Goal: Information Seeking & Learning: Learn about a topic

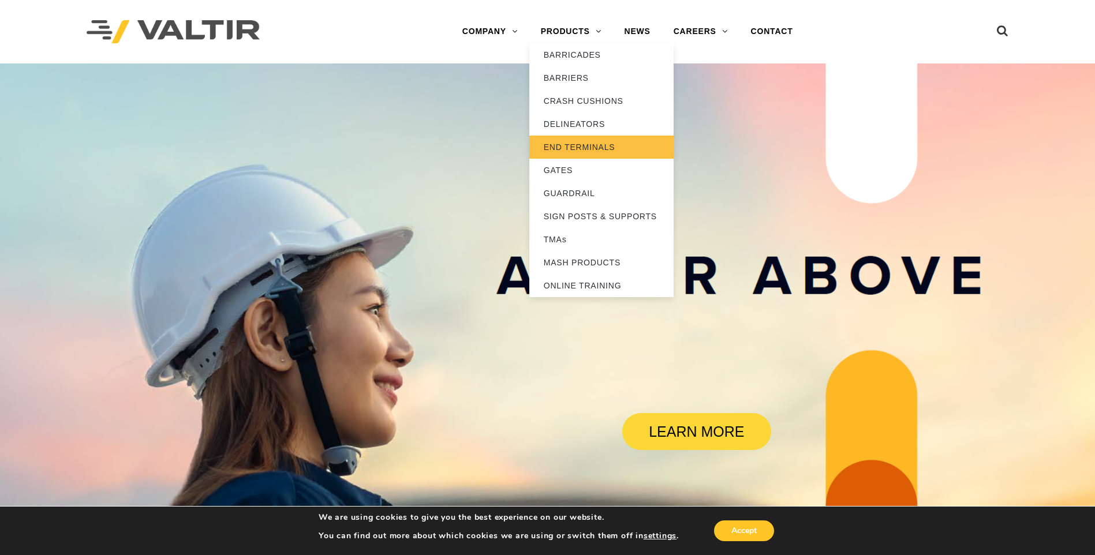
click at [578, 144] on link "END TERMINALS" at bounding box center [601, 147] width 144 height 23
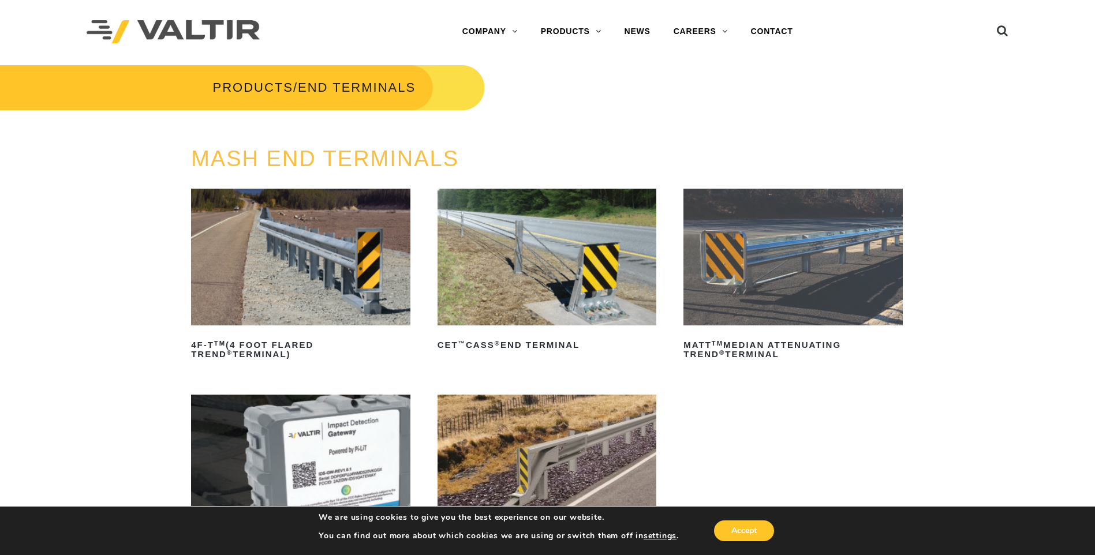
scroll to position [58, 0]
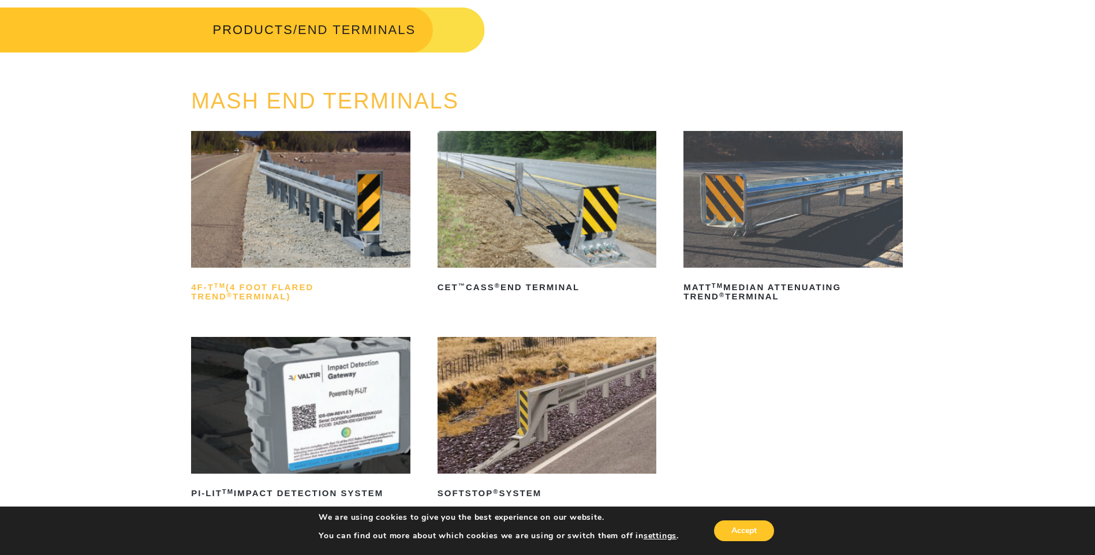
click at [280, 285] on h2 "4F-T TM (4 Foot Flared TREND ® Terminal)" at bounding box center [300, 292] width 219 height 28
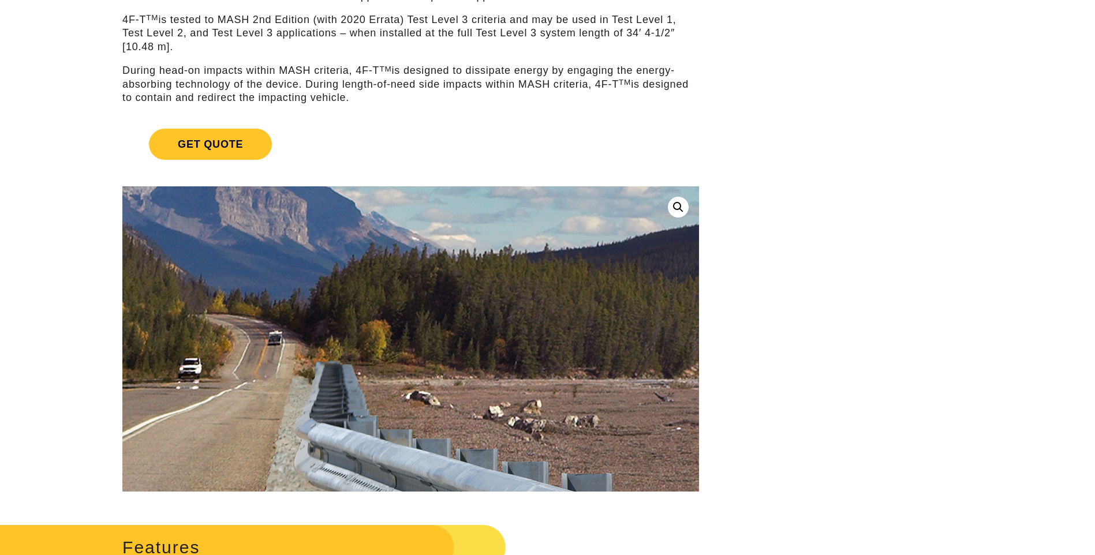
scroll to position [173, 0]
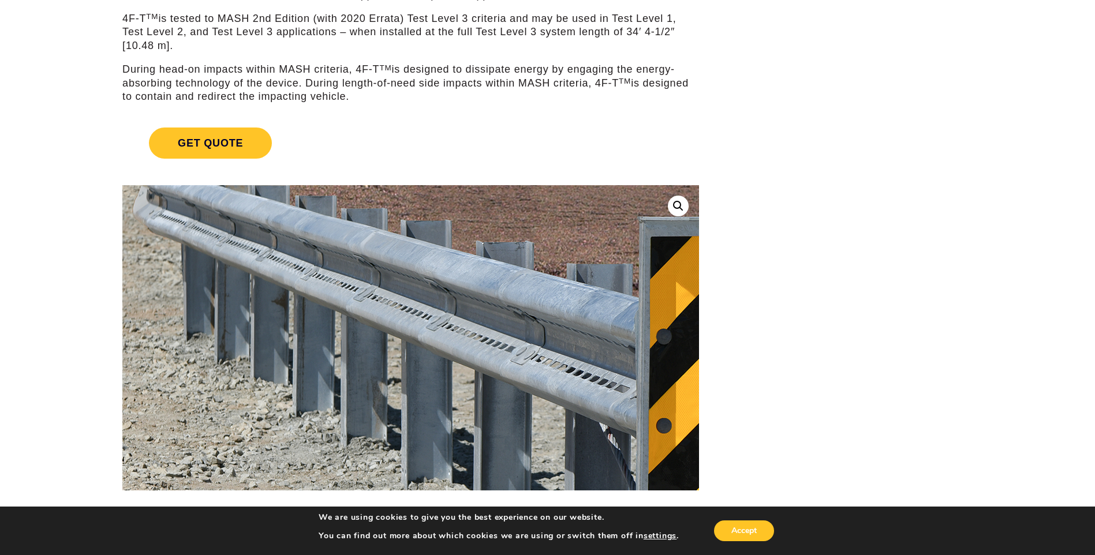
click at [456, 323] on img at bounding box center [357, 366] width 1247 height 881
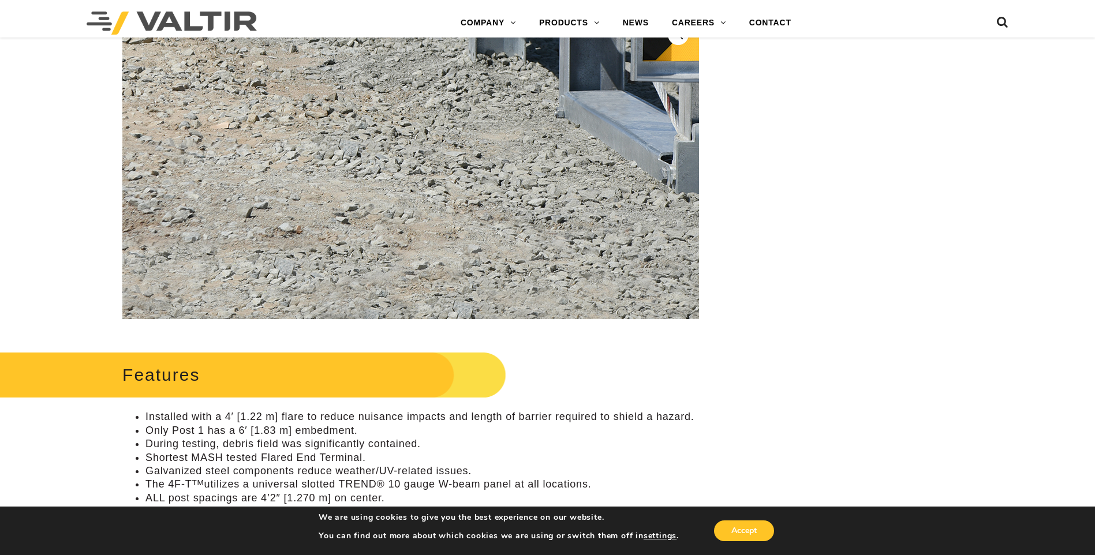
scroll to position [346, 0]
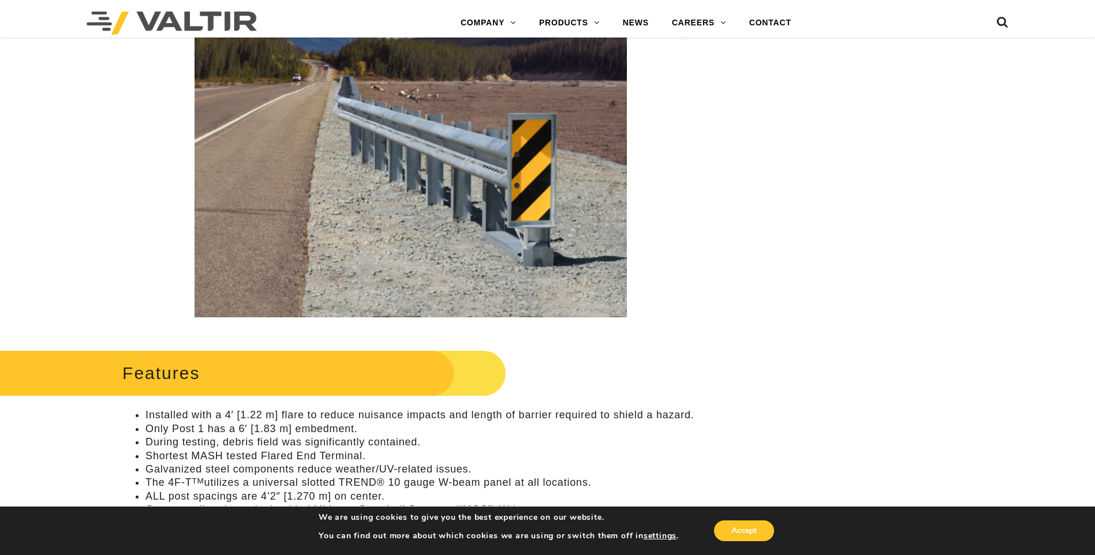
drag, startPoint x: 608, startPoint y: 347, endPoint x: 608, endPoint y: 354, distance: 6.9
click at [608, 349] on div "Features Installed with a 4′ [1.22 m] flare to reduce nuisance impacts and leng…" at bounding box center [410, 431] width 577 height 170
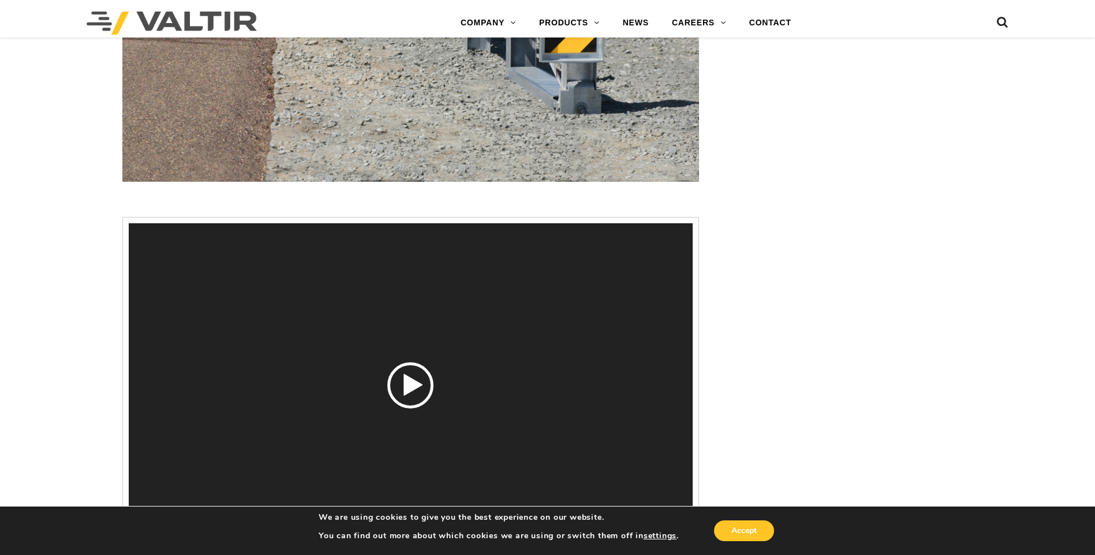
scroll to position [1847, 0]
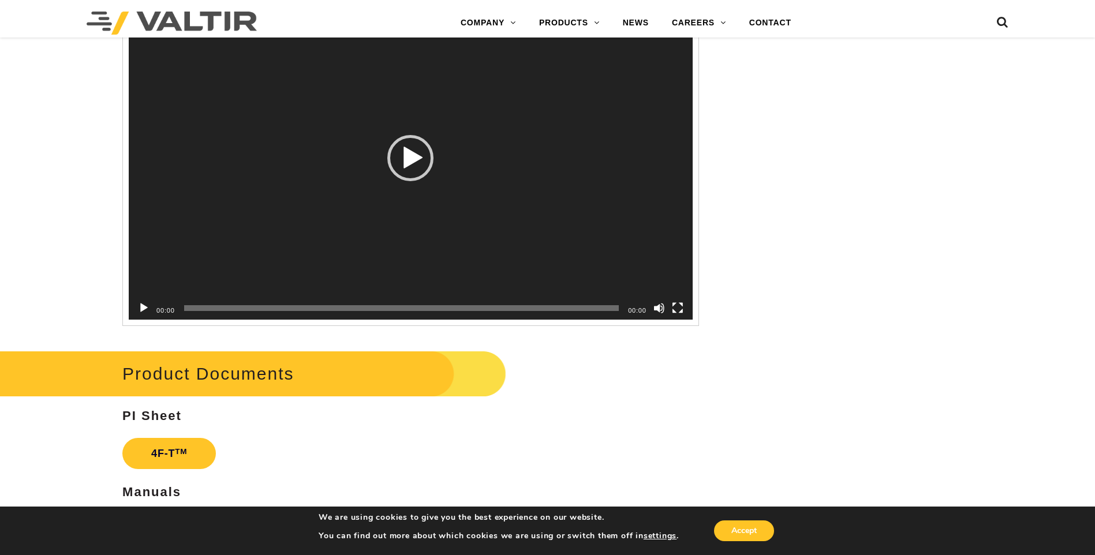
click at [144, 304] on button "Play" at bounding box center [144, 308] width 12 height 12
click at [140, 306] on button "Pause" at bounding box center [144, 309] width 12 height 12
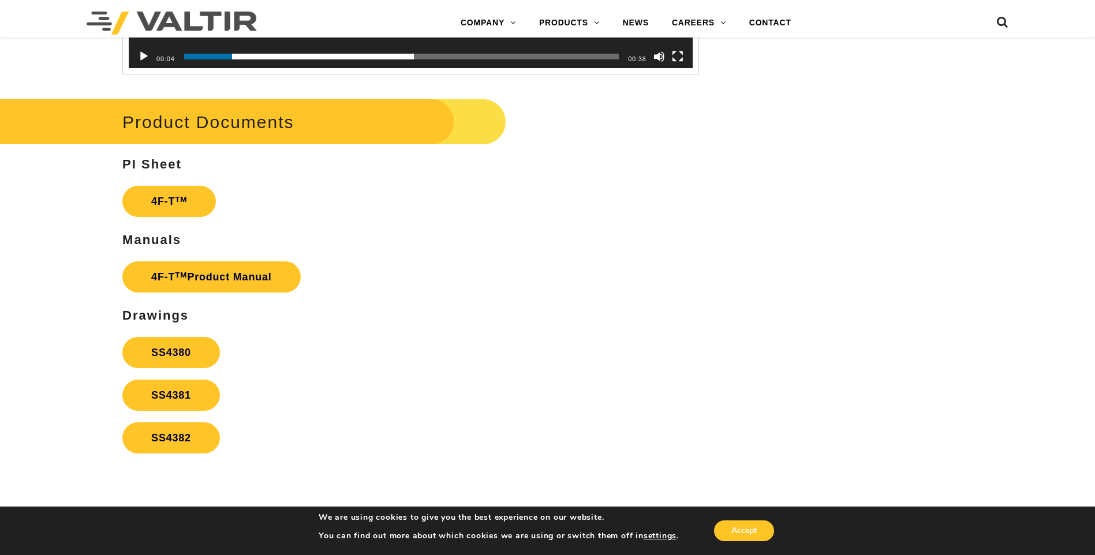
scroll to position [2136, 0]
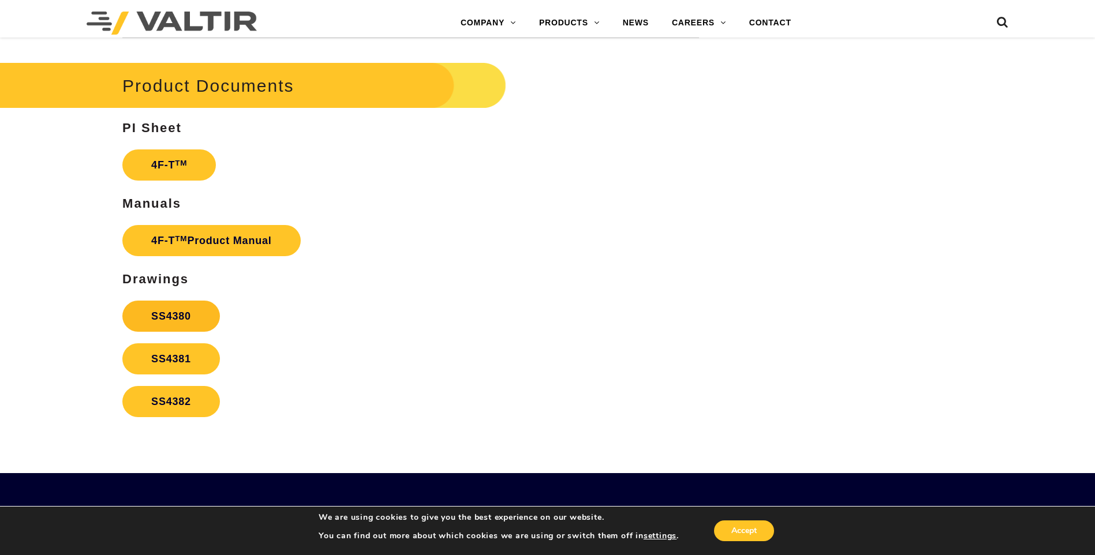
click at [159, 314] on link "SS4380" at bounding box center [171, 316] width 98 height 31
click at [168, 357] on link "SS4381" at bounding box center [171, 358] width 98 height 31
click at [170, 402] on link "SS4382" at bounding box center [171, 401] width 98 height 31
click at [170, 167] on link "4F-T TM" at bounding box center [169, 164] width 94 height 31
click at [226, 246] on link "4F-T TM Product Manual" at bounding box center [211, 240] width 178 height 31
